Goal: Transaction & Acquisition: Purchase product/service

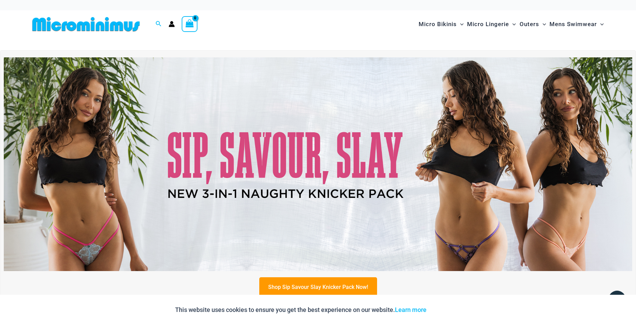
click at [291, 163] on img at bounding box center [318, 164] width 628 height 214
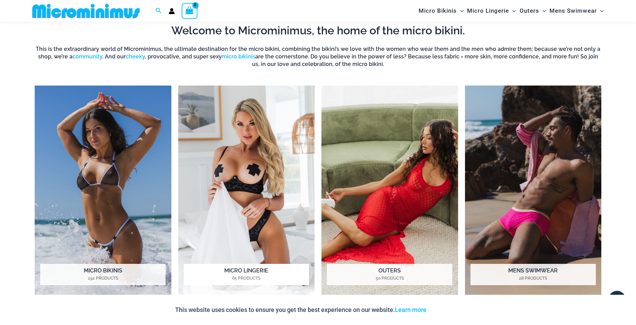
scroll to position [315, 0]
click at [243, 176] on img "Visit product category Micro Lingerie" at bounding box center [246, 191] width 137 height 210
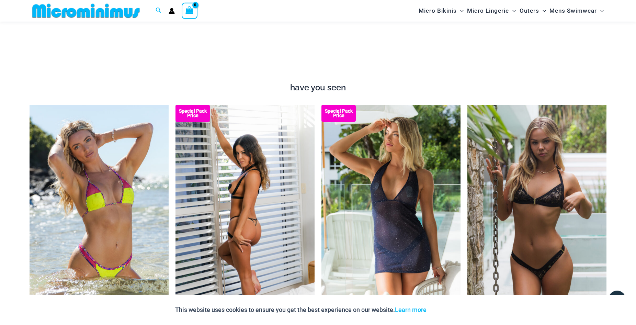
scroll to position [595, 0]
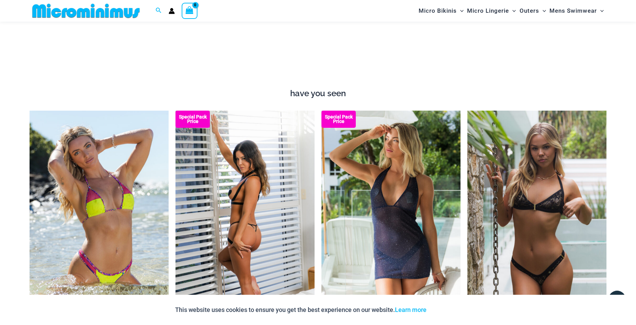
click at [248, 215] on img at bounding box center [244, 215] width 139 height 209
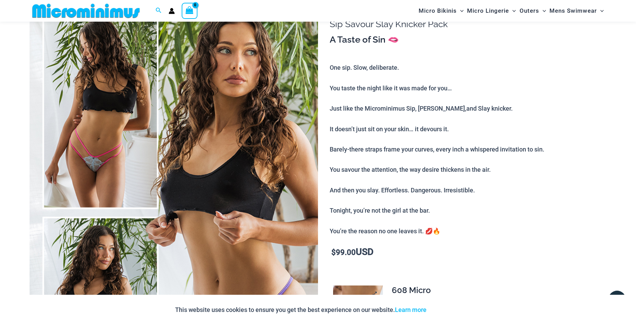
scroll to position [240, 0]
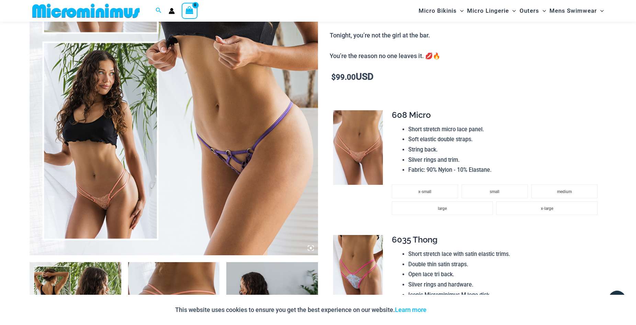
click at [239, 147] on img at bounding box center [174, 38] width 288 height 433
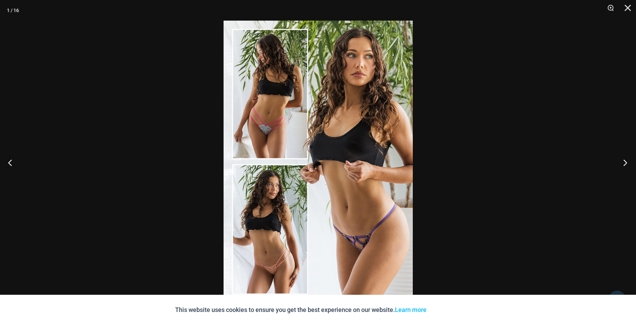
click at [624, 161] on button "Next" at bounding box center [623, 162] width 26 height 34
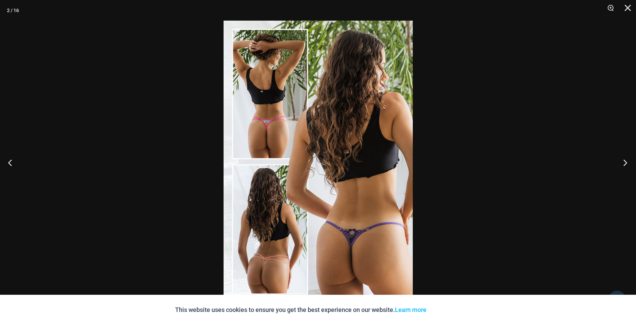
click at [624, 161] on button "Next" at bounding box center [623, 162] width 26 height 34
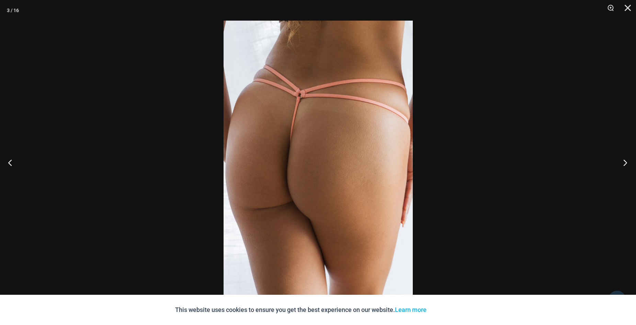
click at [624, 161] on button "Next" at bounding box center [623, 162] width 26 height 34
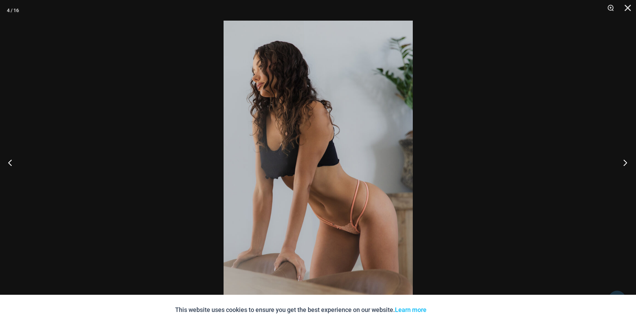
click at [624, 161] on button "Next" at bounding box center [623, 162] width 26 height 34
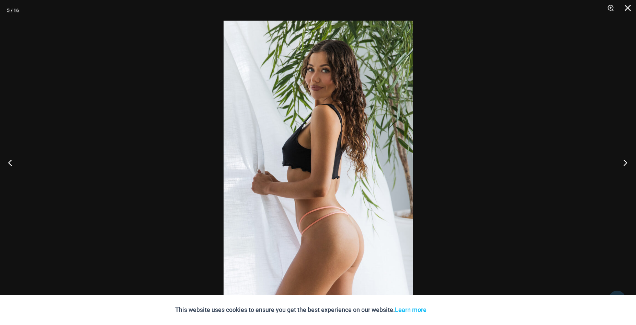
click at [624, 161] on button "Next" at bounding box center [623, 162] width 26 height 34
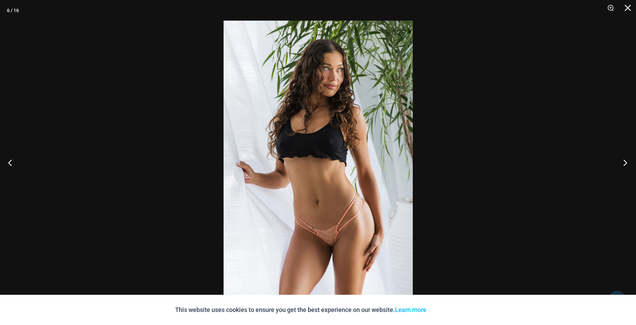
click at [624, 161] on button "Next" at bounding box center [623, 162] width 26 height 34
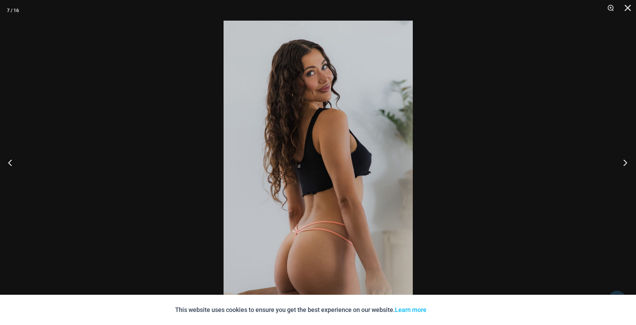
click at [624, 161] on button "Next" at bounding box center [623, 162] width 26 height 34
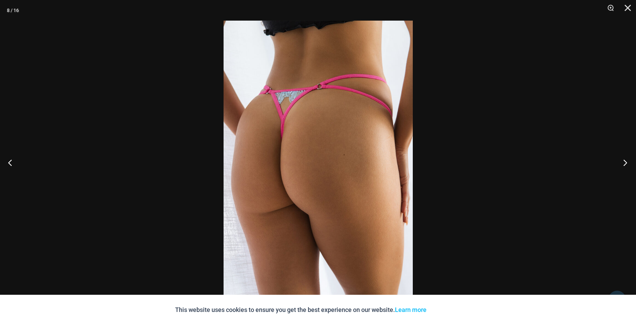
click at [624, 161] on button "Next" at bounding box center [623, 162] width 26 height 34
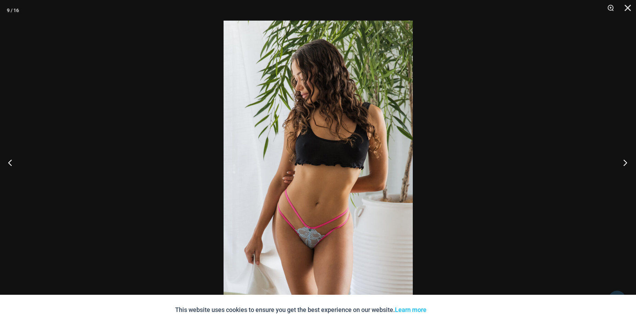
click at [624, 161] on button "Next" at bounding box center [623, 162] width 26 height 34
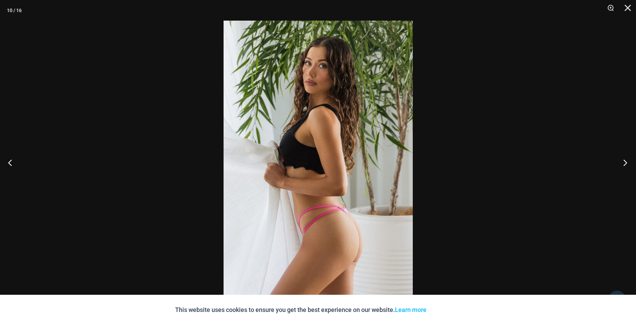
click at [624, 161] on button "Next" at bounding box center [623, 162] width 26 height 34
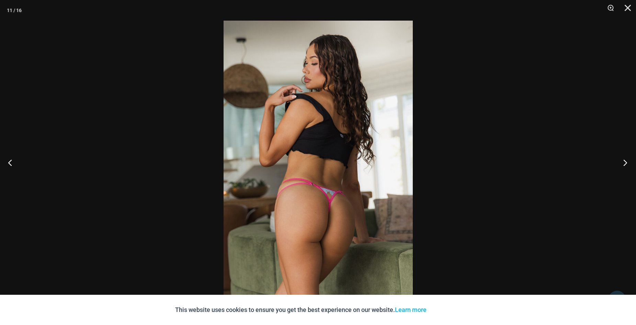
click at [624, 161] on button "Next" at bounding box center [623, 162] width 26 height 34
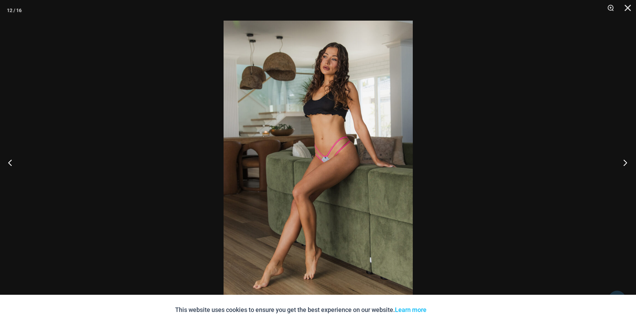
click at [624, 161] on button "Next" at bounding box center [623, 162] width 26 height 34
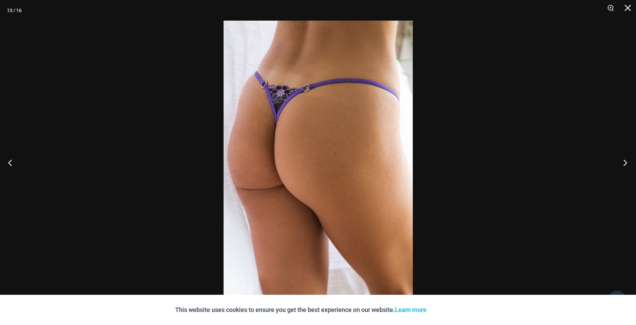
click at [624, 161] on button "Next" at bounding box center [623, 162] width 26 height 34
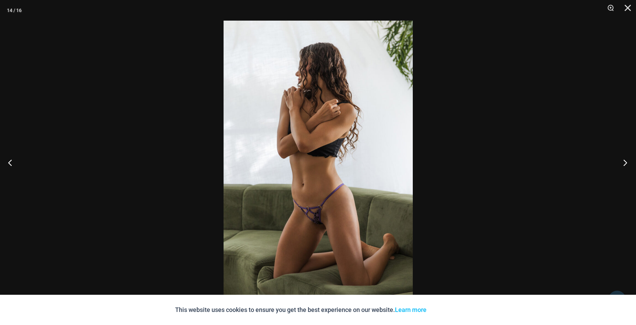
click at [624, 161] on button "Next" at bounding box center [623, 162] width 26 height 34
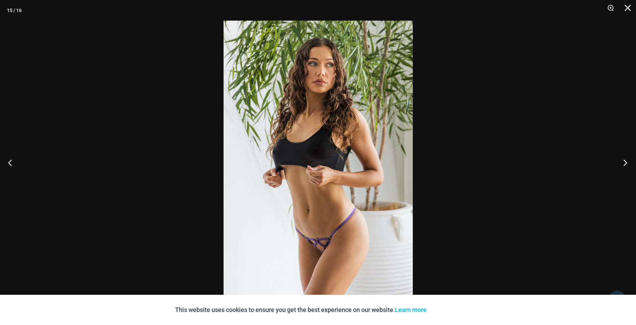
click at [624, 161] on button "Next" at bounding box center [623, 162] width 26 height 34
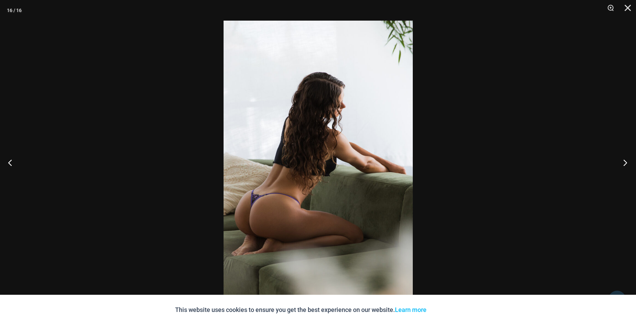
click at [624, 161] on button "Next" at bounding box center [623, 162] width 26 height 34
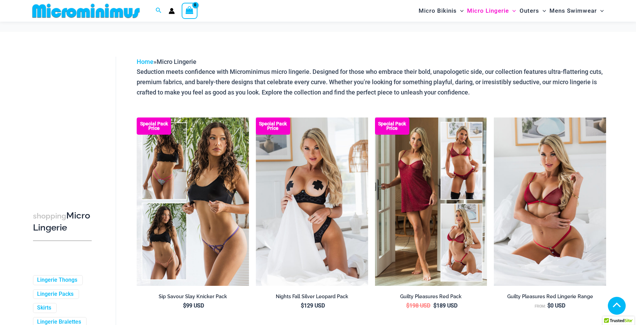
scroll to position [310, 0]
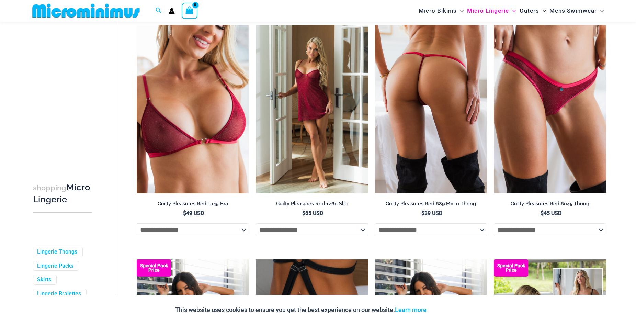
click at [455, 124] on img at bounding box center [431, 109] width 112 height 168
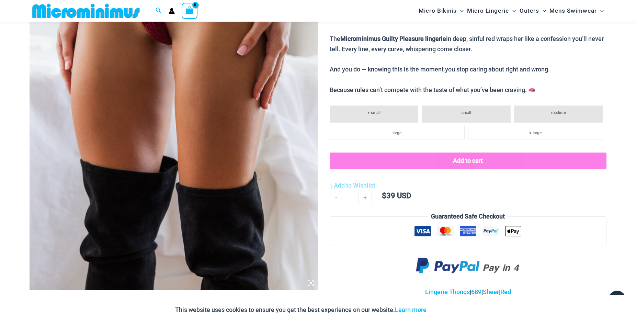
scroll to position [380, 0]
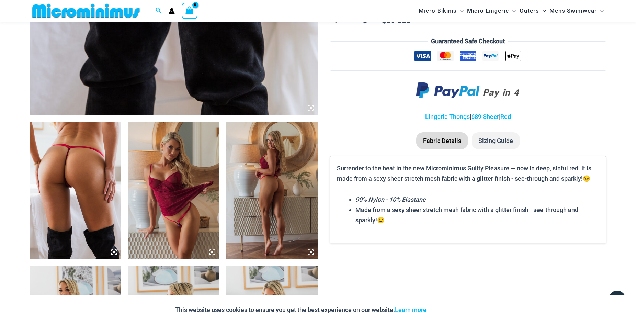
click at [79, 183] on img at bounding box center [76, 190] width 92 height 137
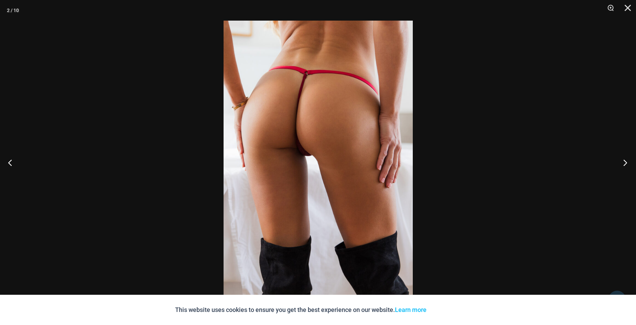
click at [624, 160] on button "Next" at bounding box center [623, 162] width 26 height 34
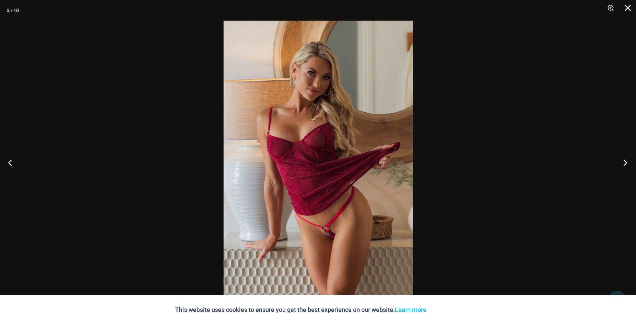
click at [624, 160] on button "Next" at bounding box center [623, 162] width 26 height 34
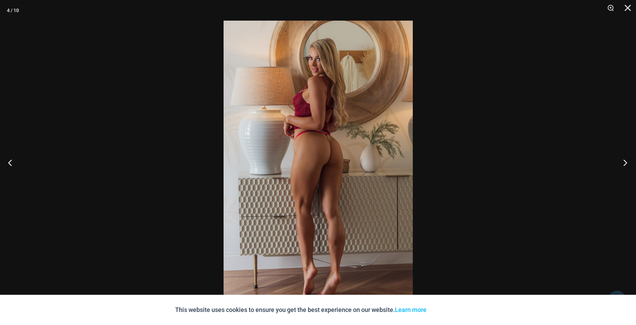
click at [624, 160] on button "Next" at bounding box center [623, 162] width 26 height 34
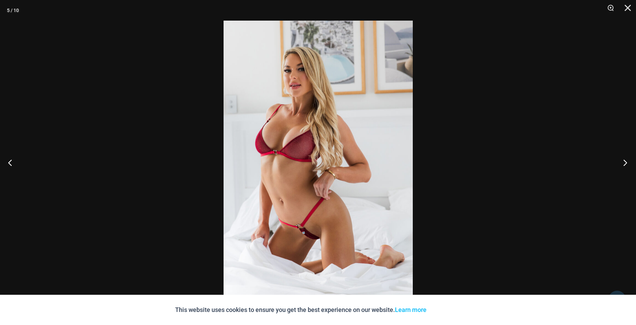
click at [624, 160] on button "Next" at bounding box center [623, 162] width 26 height 34
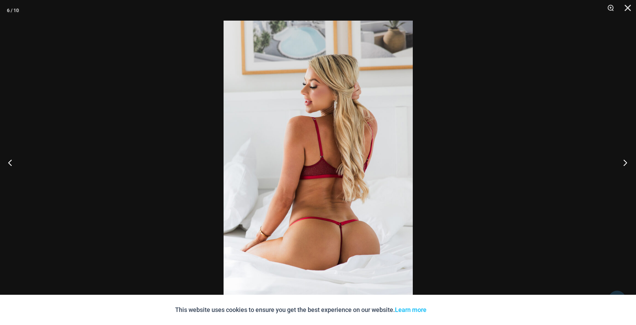
click at [624, 160] on button "Next" at bounding box center [623, 162] width 26 height 34
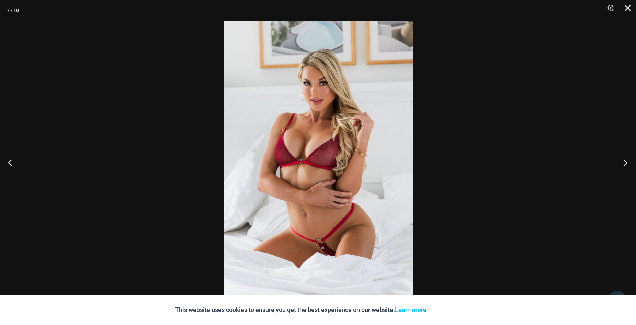
click at [625, 160] on button "Next" at bounding box center [623, 162] width 26 height 34
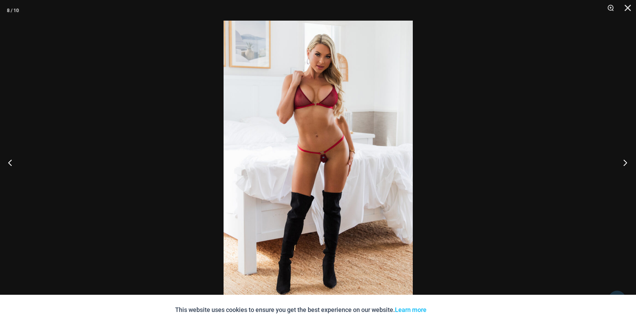
click at [625, 160] on button "Next" at bounding box center [623, 162] width 26 height 34
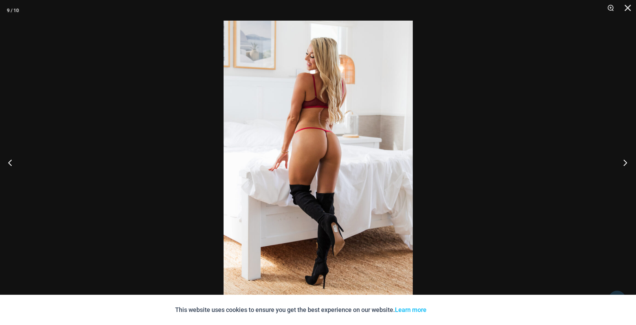
click at [625, 160] on button "Next" at bounding box center [623, 162] width 26 height 34
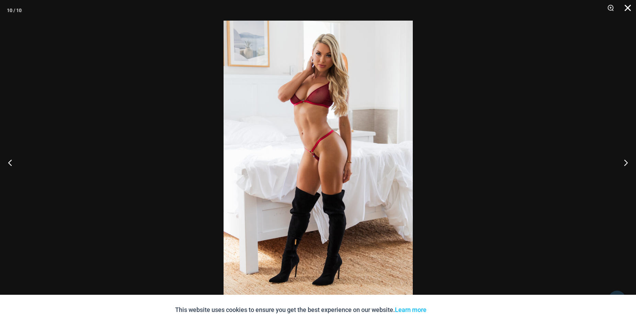
click at [626, 7] on button "Close" at bounding box center [625, 10] width 17 height 21
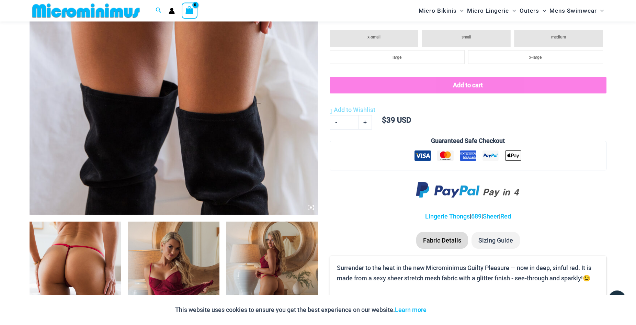
scroll to position [240, 0]
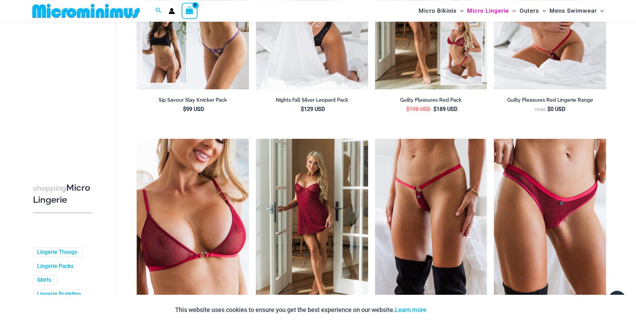
scroll to position [204, 0]
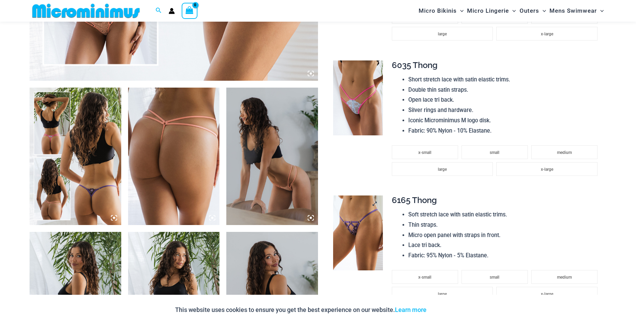
scroll to position [485, 0]
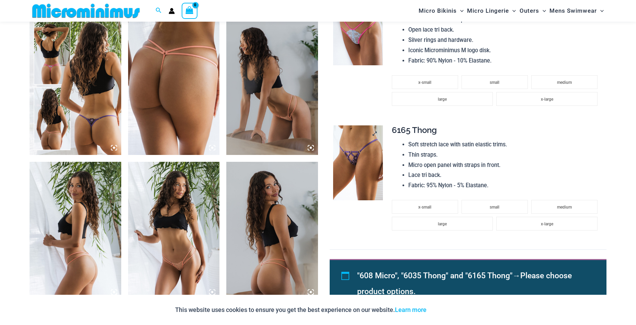
click at [360, 162] on img at bounding box center [358, 162] width 50 height 75
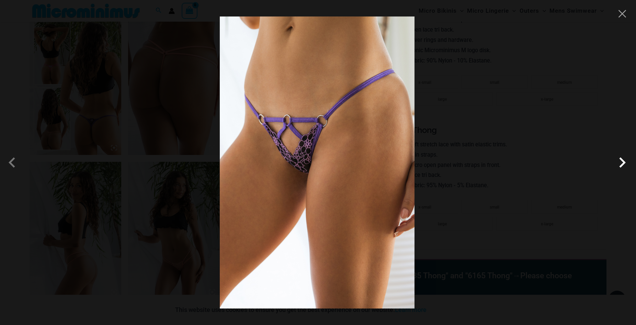
click at [620, 161] on span at bounding box center [622, 162] width 21 height 21
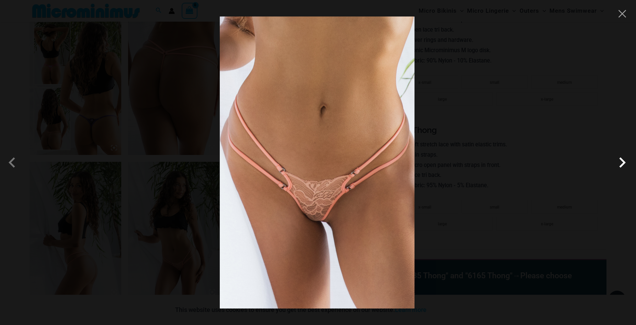
click at [620, 161] on span at bounding box center [622, 162] width 21 height 21
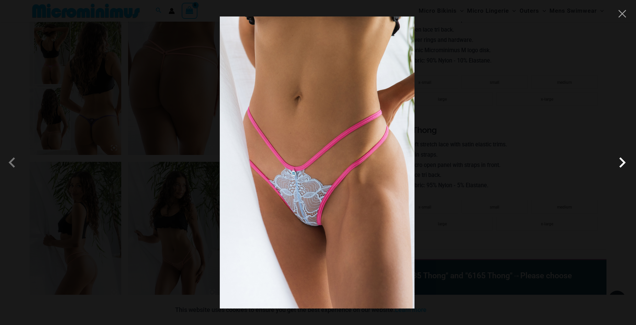
click at [620, 161] on span at bounding box center [622, 162] width 21 height 21
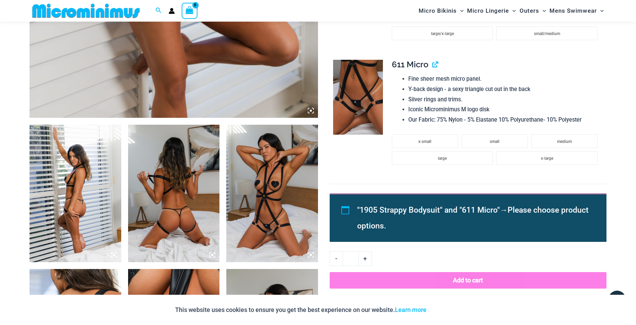
scroll to position [379, 0]
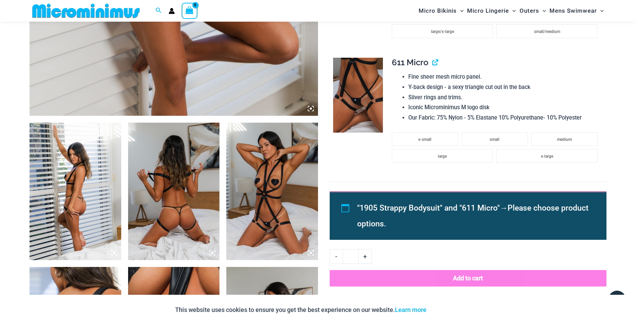
click at [93, 196] on img at bounding box center [76, 191] width 92 height 137
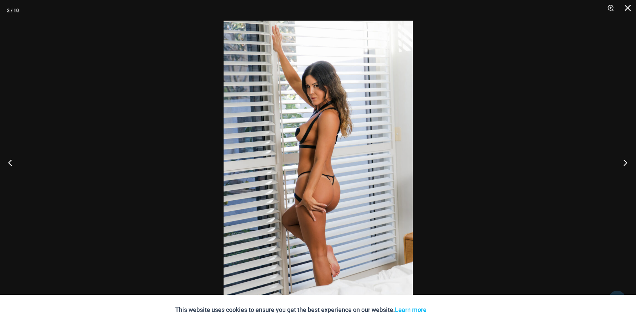
click at [626, 160] on button "Next" at bounding box center [623, 162] width 26 height 34
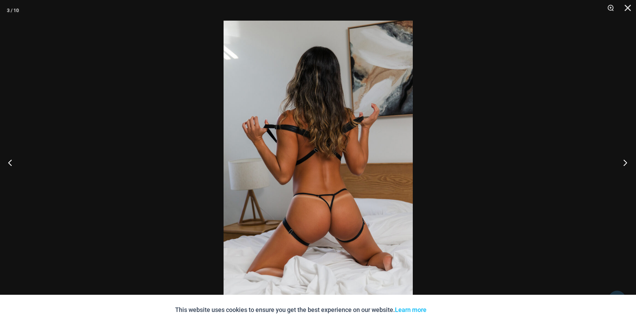
click at [626, 160] on button "Next" at bounding box center [623, 162] width 26 height 34
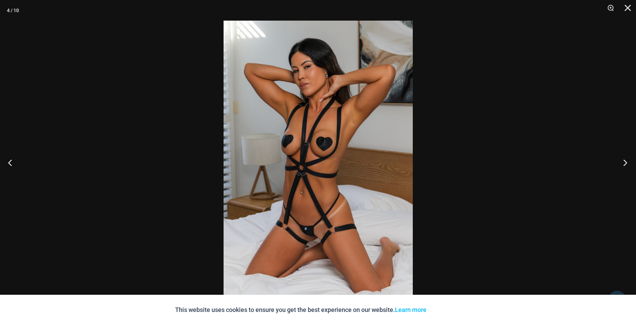
click at [626, 160] on button "Next" at bounding box center [623, 162] width 26 height 34
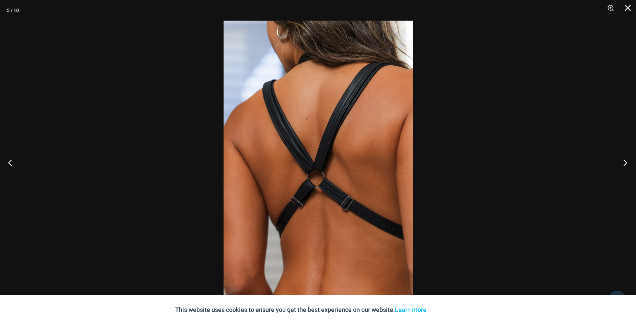
click at [626, 160] on button "Next" at bounding box center [623, 162] width 26 height 34
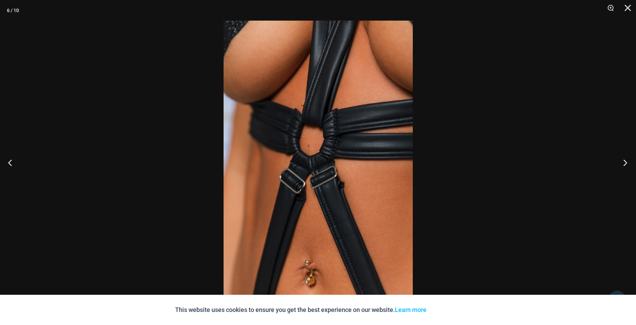
click at [626, 160] on button "Next" at bounding box center [623, 162] width 26 height 34
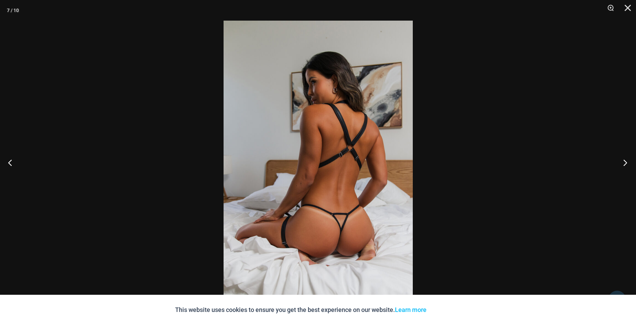
click at [626, 160] on button "Next" at bounding box center [623, 162] width 26 height 34
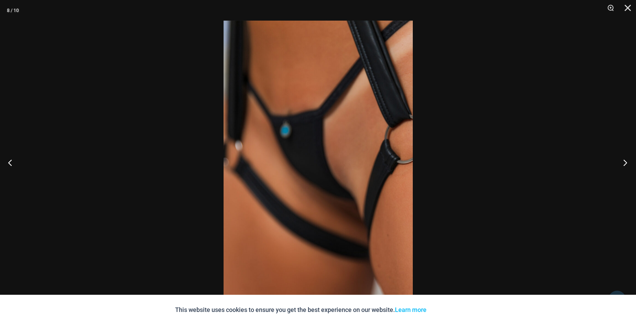
click at [626, 160] on button "Next" at bounding box center [623, 162] width 26 height 34
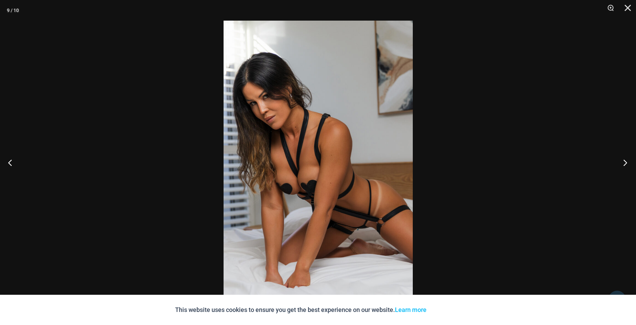
click at [626, 160] on button "Next" at bounding box center [623, 162] width 26 height 34
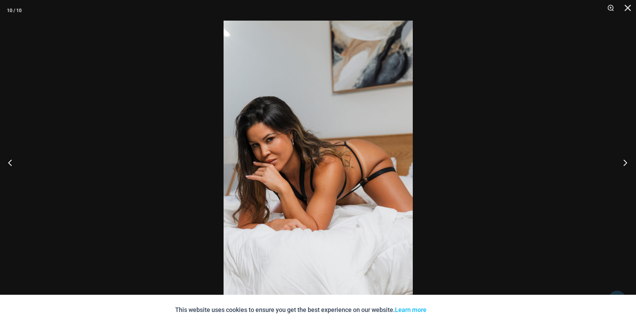
click at [622, 161] on button "Next" at bounding box center [623, 162] width 26 height 34
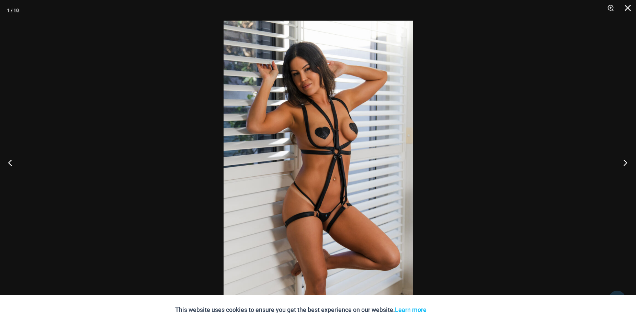
click at [622, 161] on button "Next" at bounding box center [623, 162] width 26 height 34
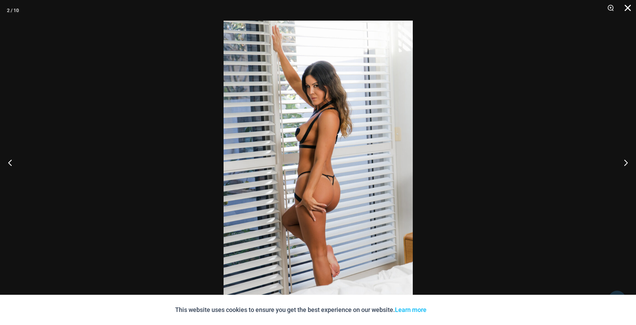
click at [629, 7] on button "Close" at bounding box center [625, 10] width 17 height 21
